Goal: Find specific page/section: Find specific page/section

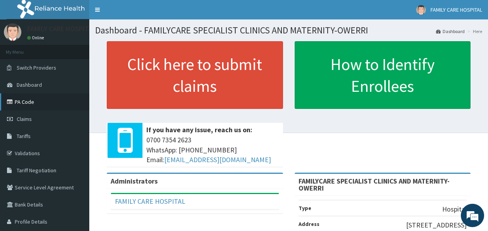
click at [27, 99] on link "PA Code" at bounding box center [44, 101] width 89 height 17
click at [28, 100] on link "PA Code" at bounding box center [44, 101] width 89 height 17
